Goal: Check status

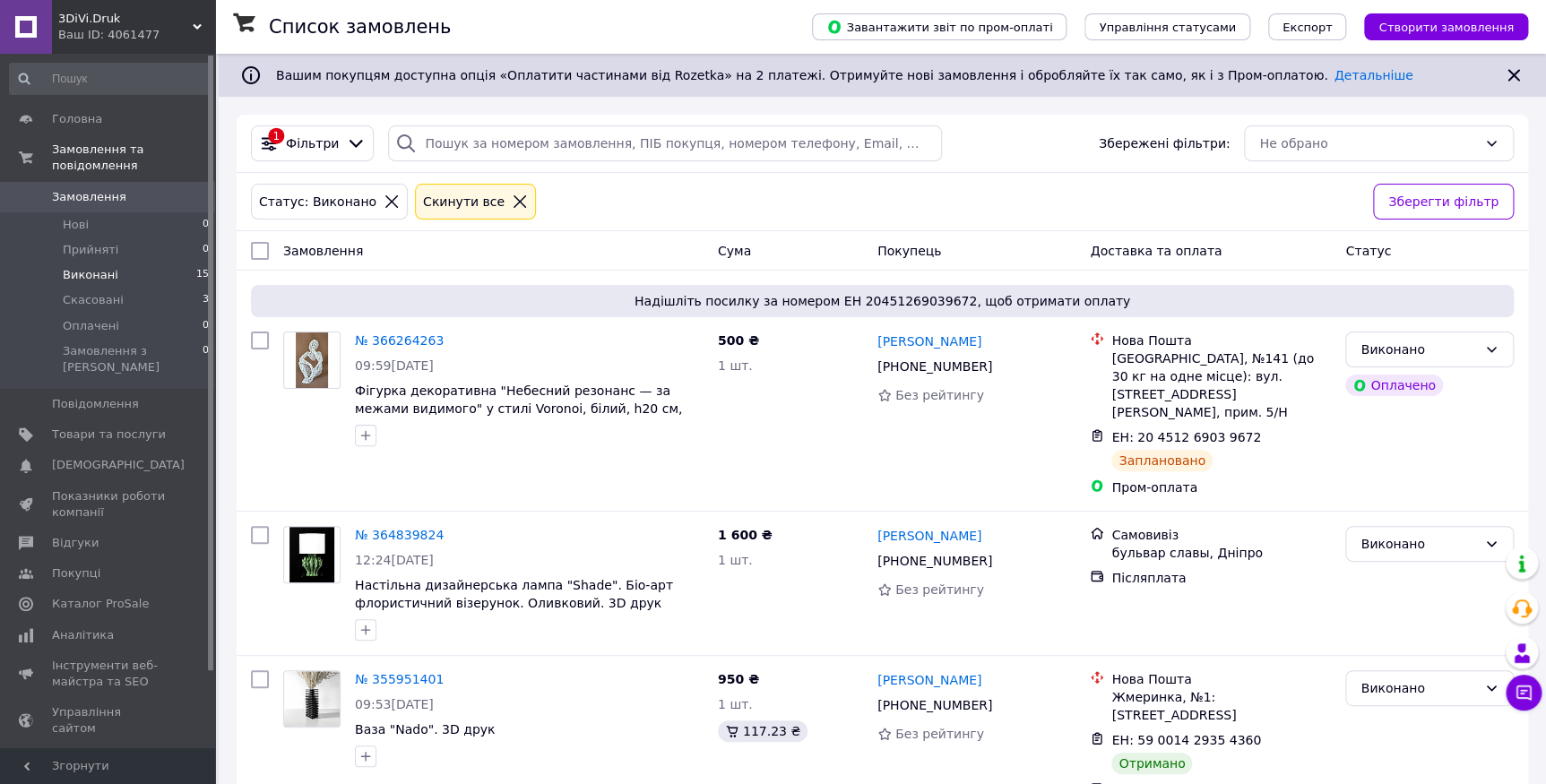
click at [93, 267] on span "Виконані" at bounding box center [91, 274] width 56 height 16
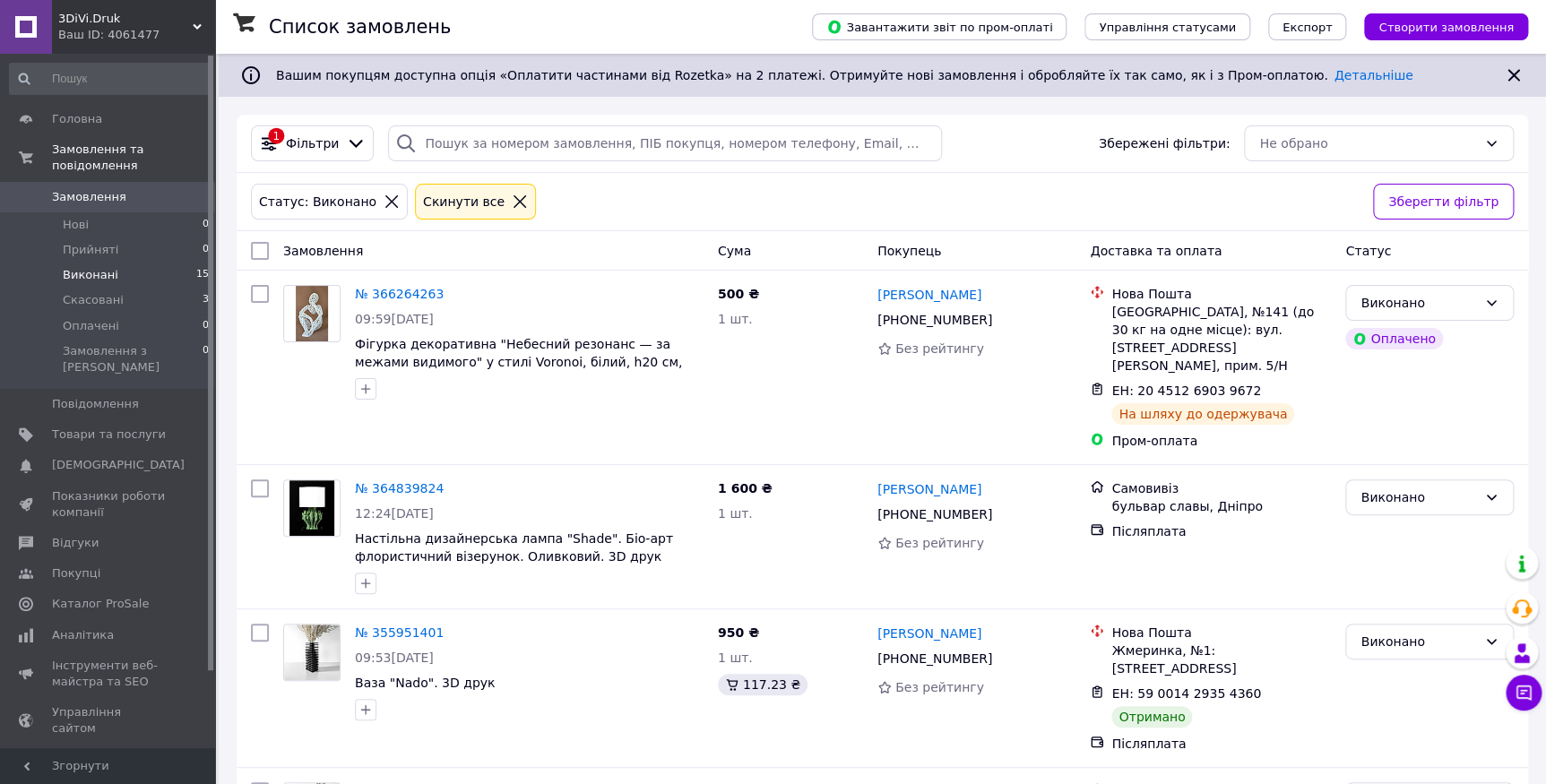
click at [1514, 80] on icon at bounding box center [1513, 75] width 21 height 21
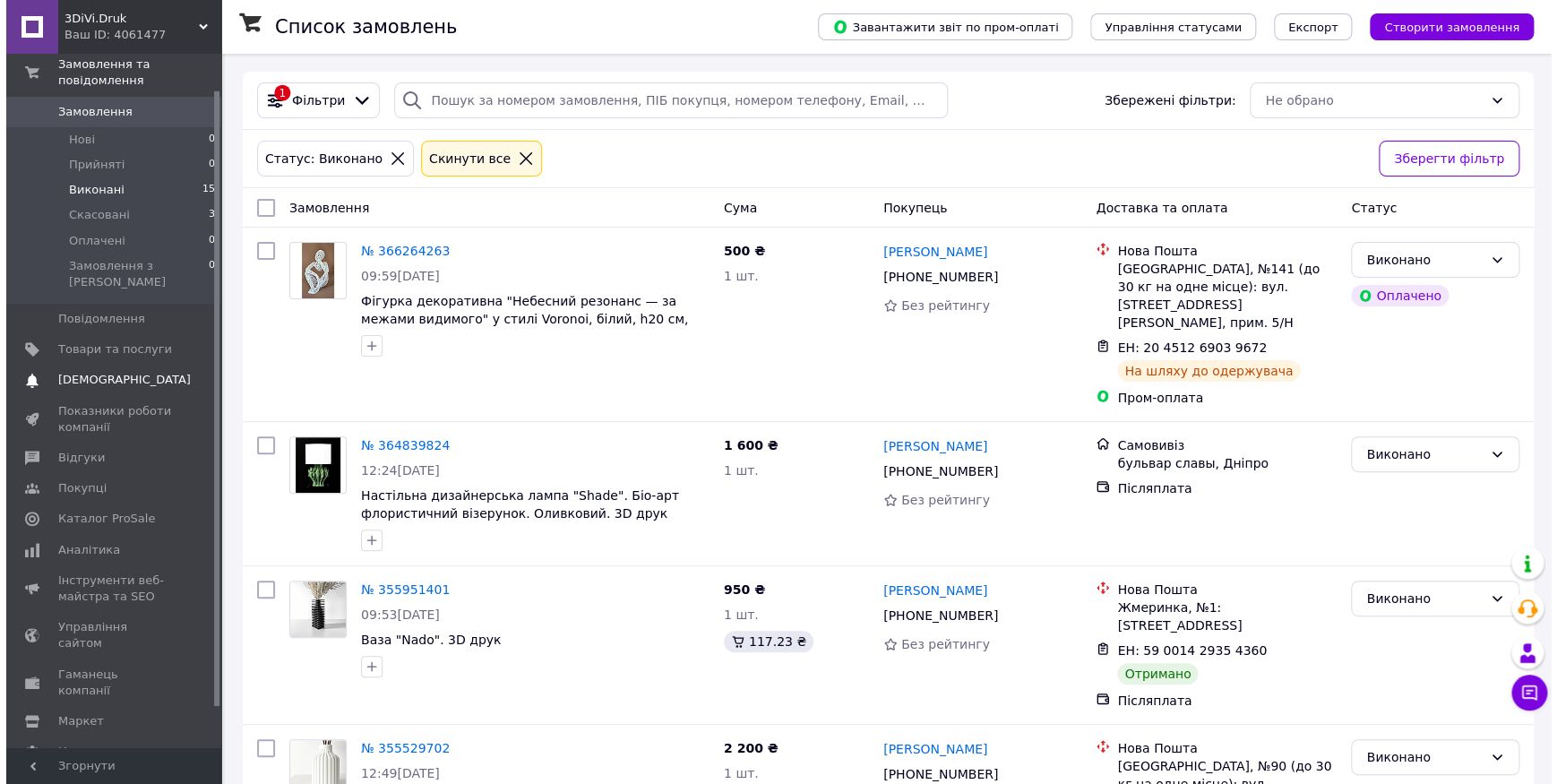
scroll to position [86, 0]
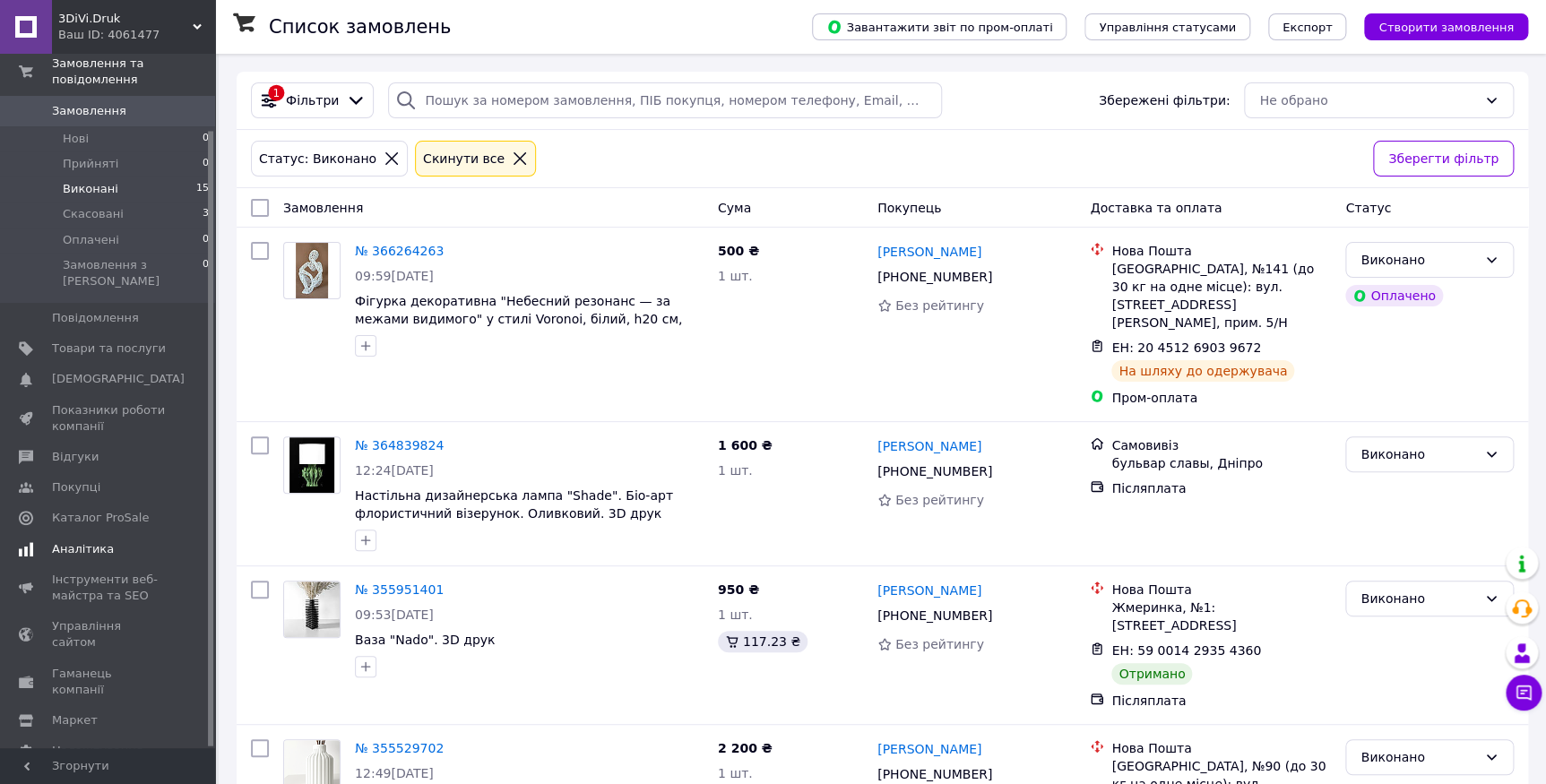
click at [100, 534] on link "Аналітика" at bounding box center [109, 549] width 220 height 31
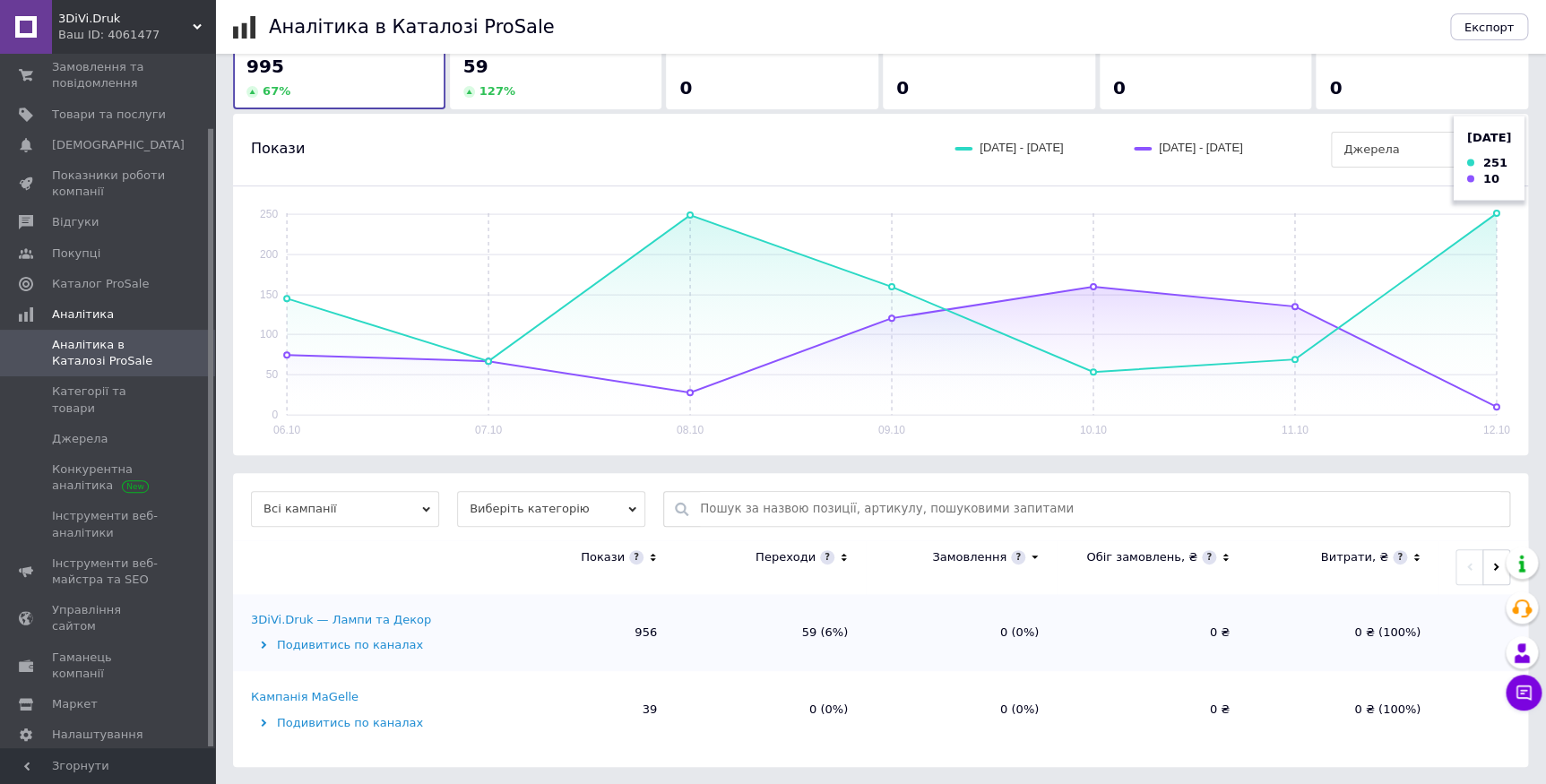
scroll to position [82, 0]
click at [313, 693] on div "Кампанія MaGelle" at bounding box center [305, 696] width 108 height 16
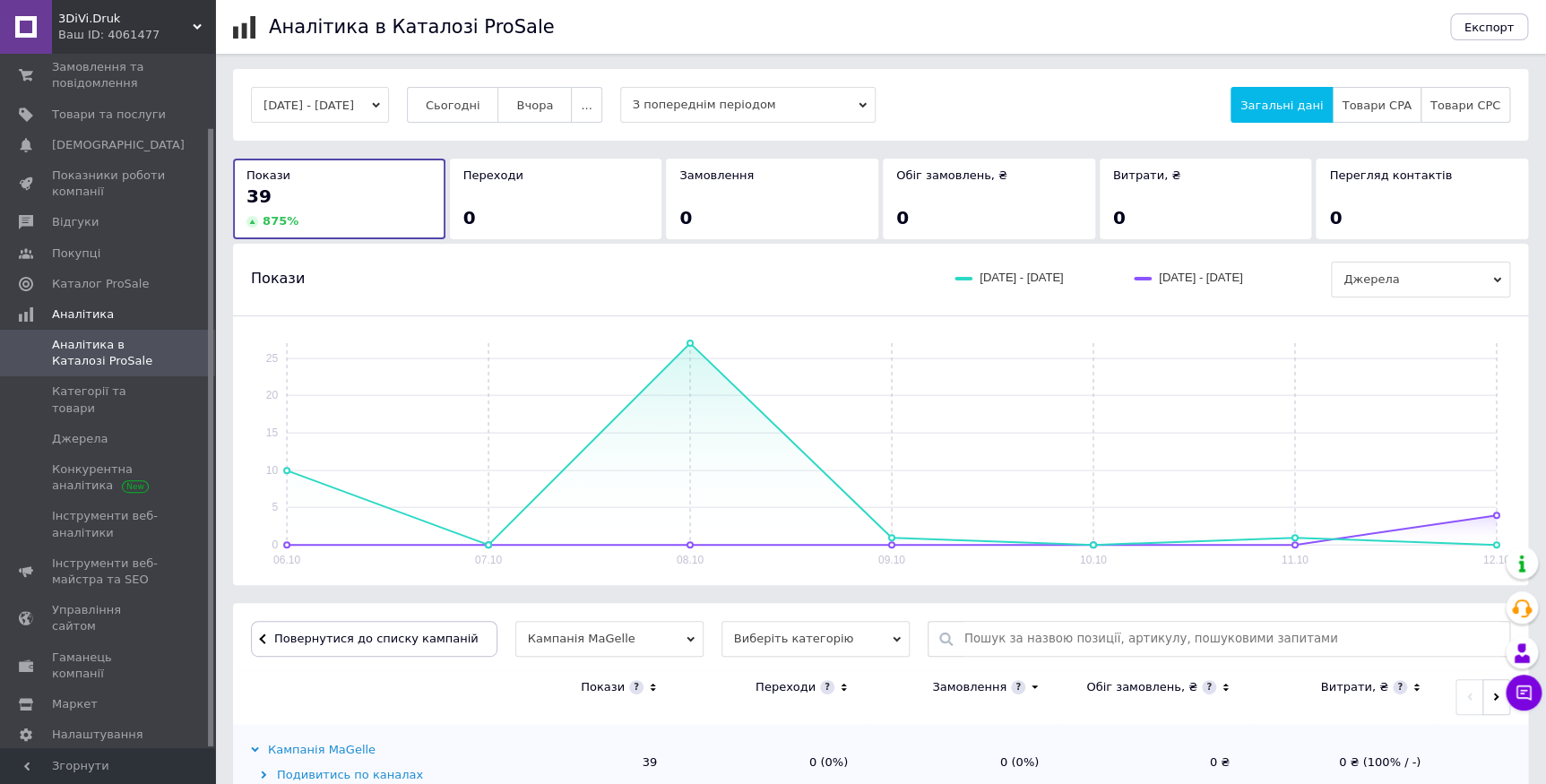
scroll to position [0, 0]
click at [76, 315] on span "Аналітика" at bounding box center [82, 314] width 62 height 16
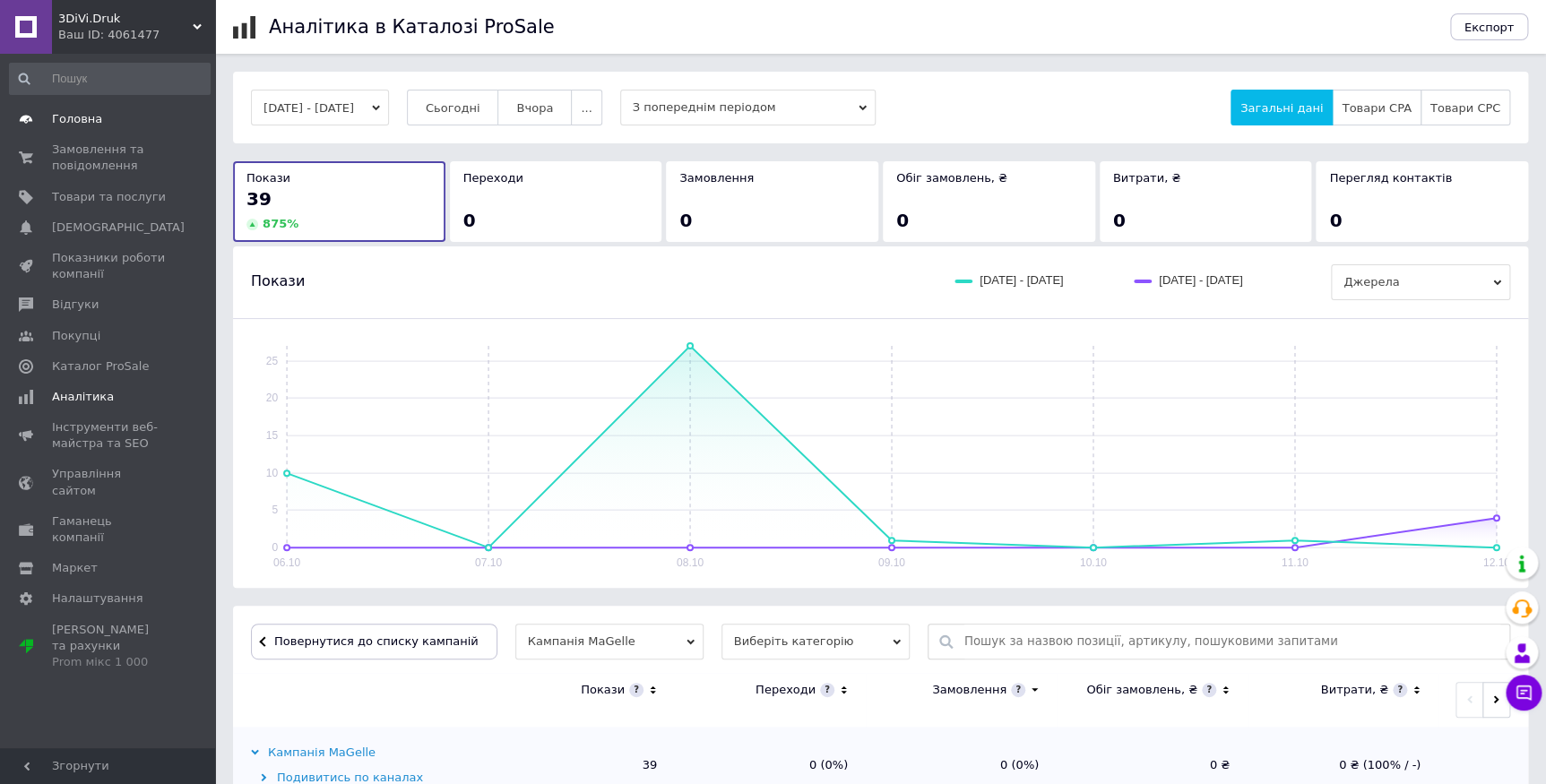
click at [68, 122] on span "Головна" at bounding box center [77, 119] width 50 height 16
